Goal: Answer question/provide support

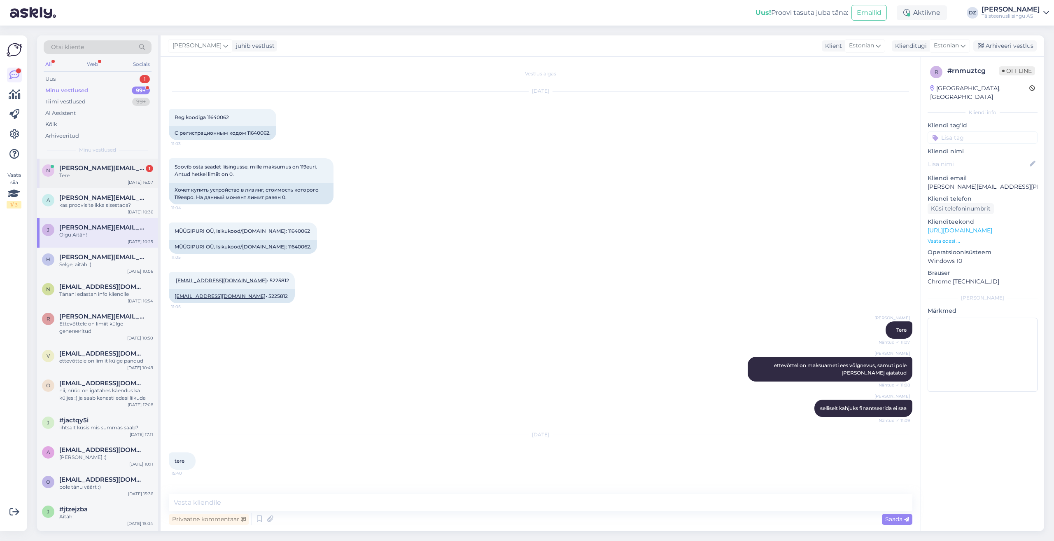
scroll to position [481, 0]
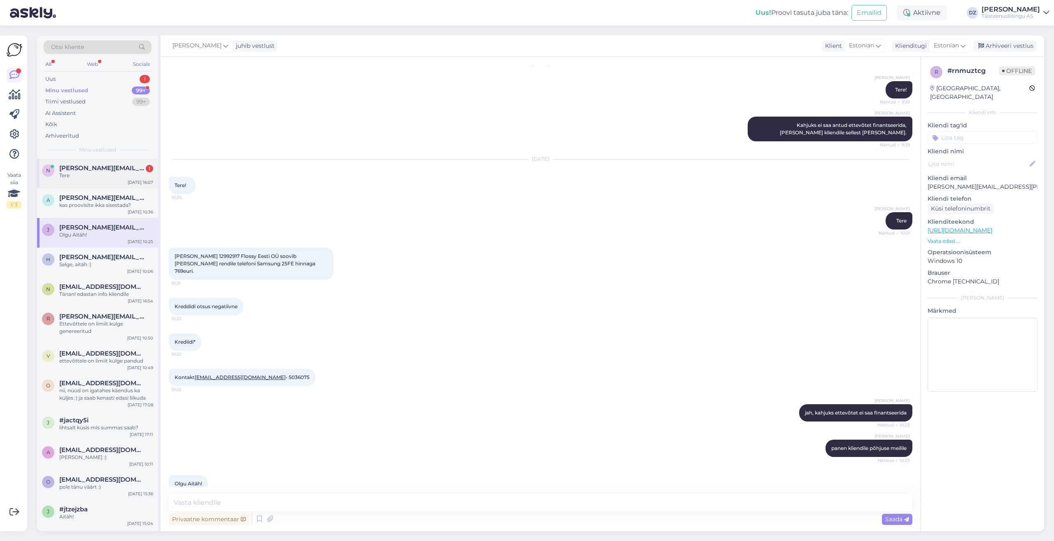
click at [105, 180] on div "n [PERSON_NAME][EMAIL_ADDRESS][PERSON_NAME][DOMAIN_NAME] 1 Tere [DATE] 16:07" at bounding box center [97, 174] width 121 height 30
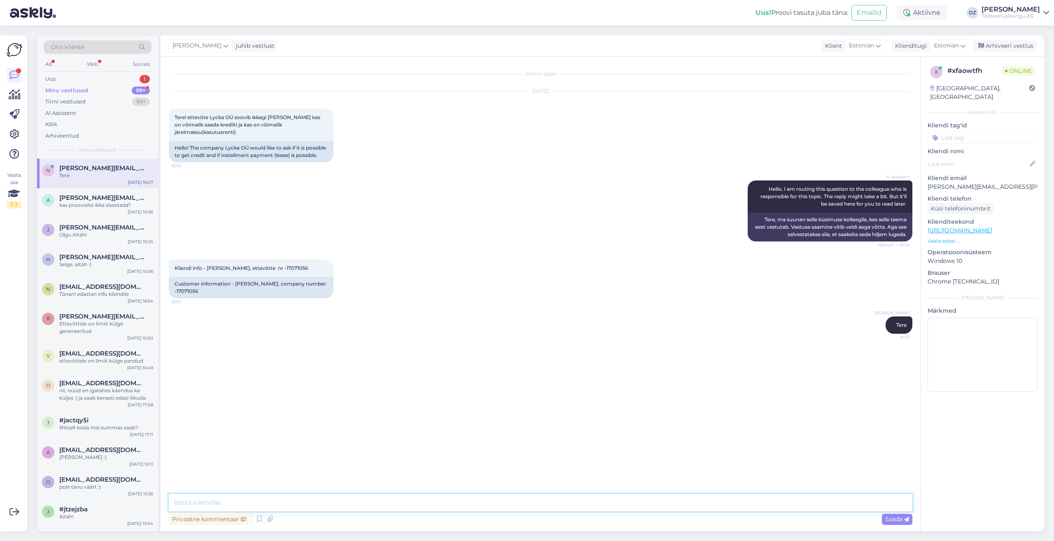
click at [215, 501] on textarea at bounding box center [541, 502] width 744 height 17
type textarea "tere"
click at [311, 510] on textarea at bounding box center [541, 502] width 744 height 17
type textarea "ettevõtet ei saa finantseerida"
click at [391, 507] on textarea at bounding box center [541, 502] width 744 height 17
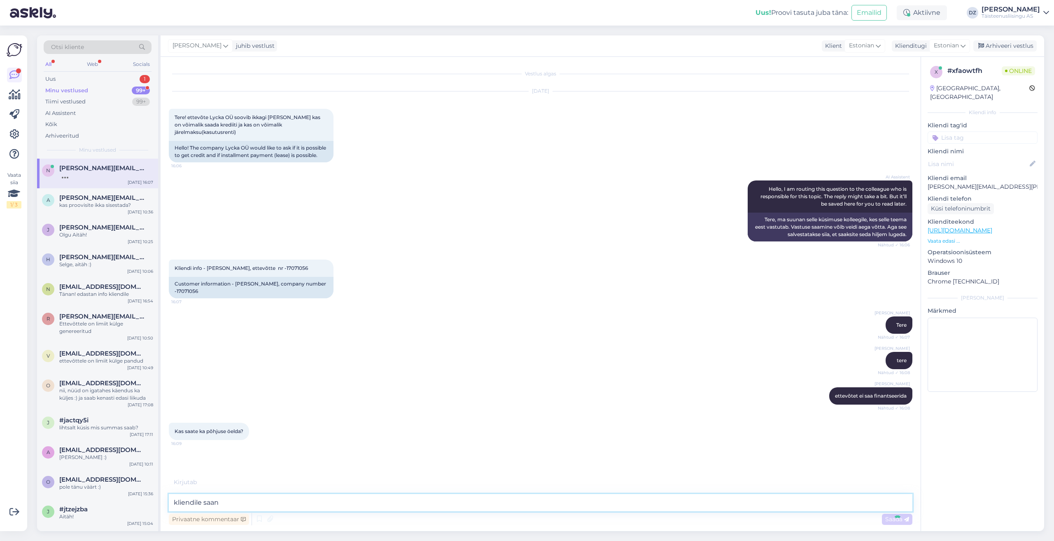
type textarea "kliendile saant"
type textarea "eile mitteg"
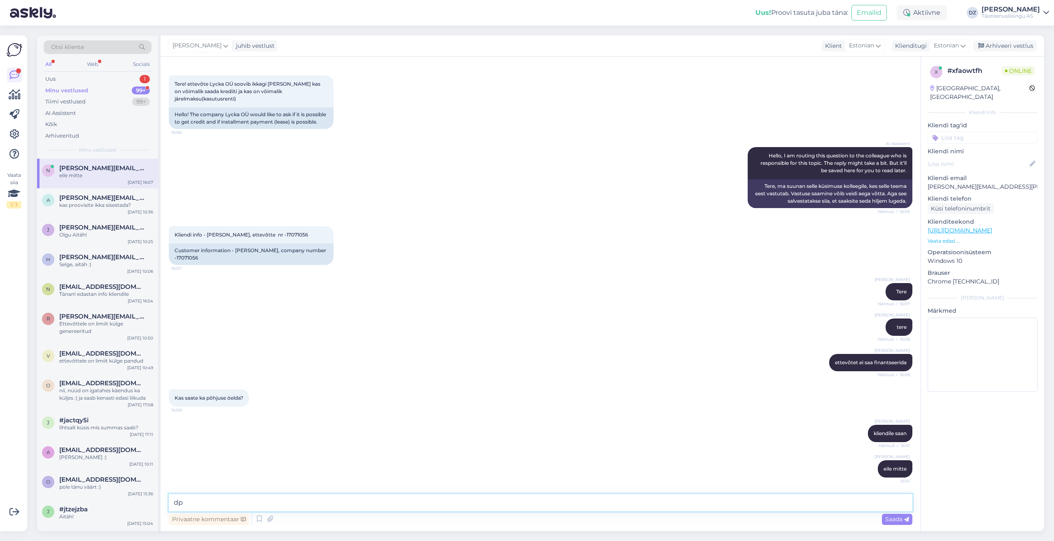
type textarea "d"
type textarea "gdpr [PERSON_NAME] teile seda öelda"
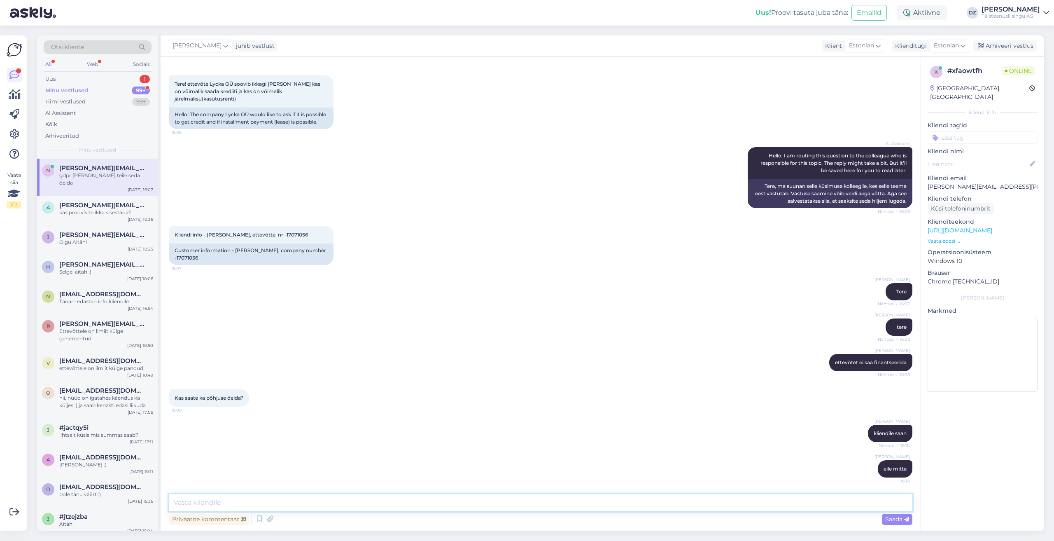
scroll to position [69, 0]
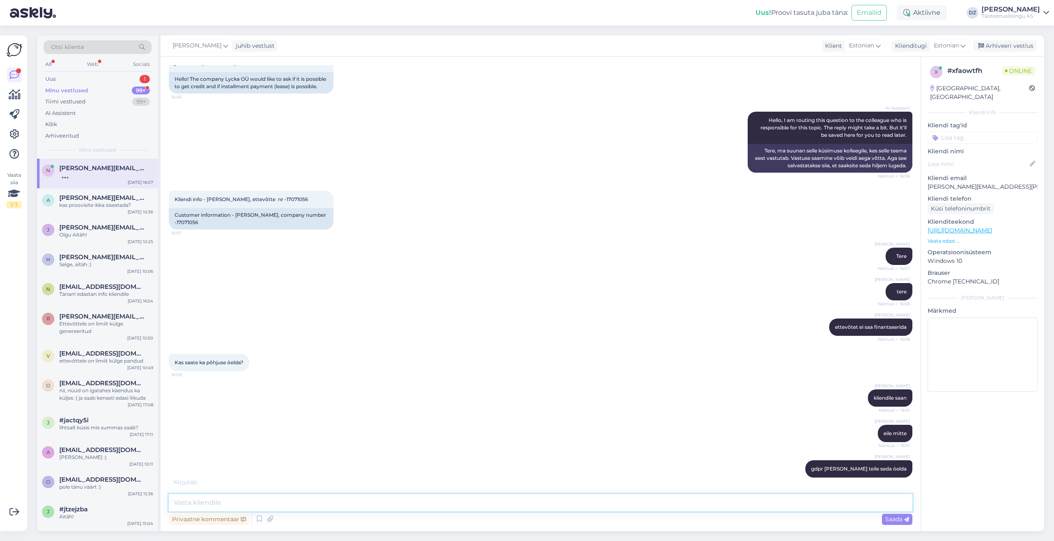
click at [738, 497] on textarea at bounding box center [541, 502] width 744 height 17
type textarea "klient võib mulle helistada või kirjutada"
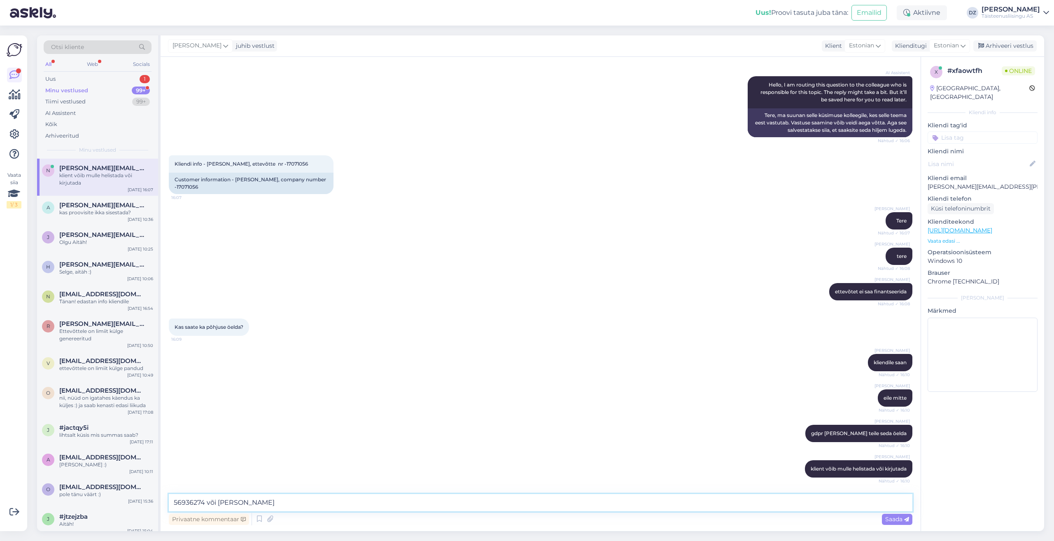
type textarea "56936274 või [PERSON_NAME][EMAIL_ADDRESS][DOMAIN_NAME]"
